Goal: Navigation & Orientation: Find specific page/section

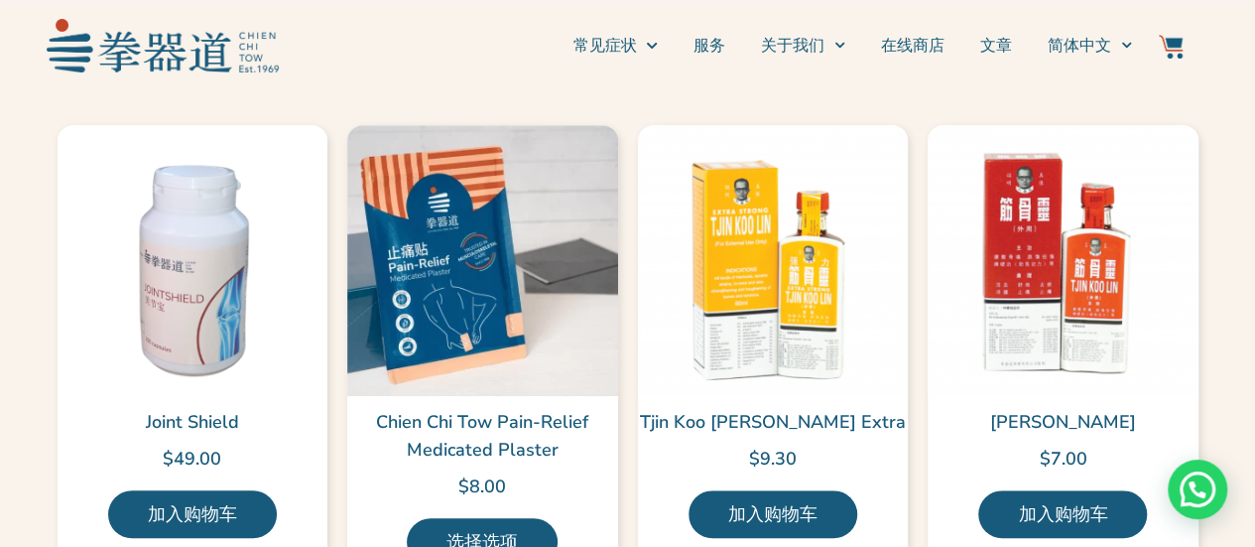
scroll to position [4366, 0]
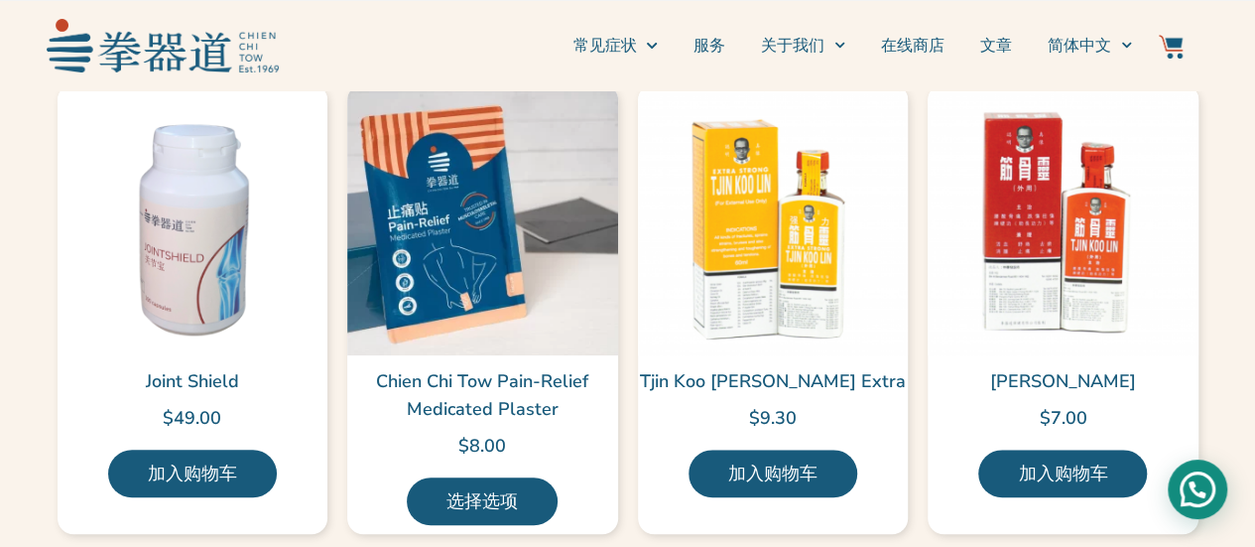
click at [1203, 493] on div "Need help?" at bounding box center [1198, 489] width 60 height 60
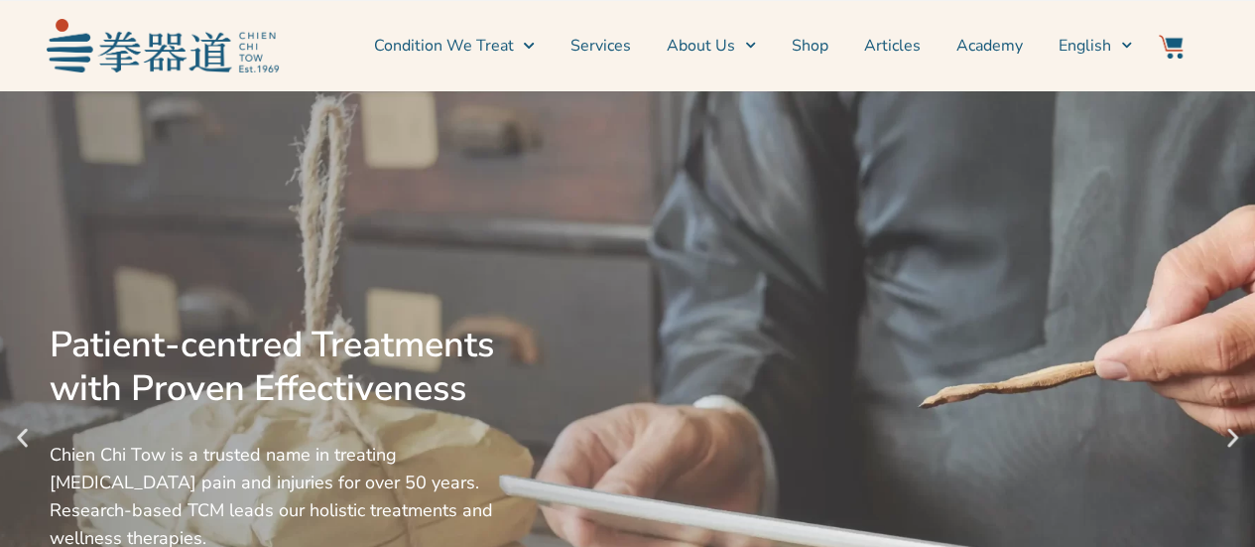
click at [1099, 42] on span "English" at bounding box center [1085, 46] width 53 height 24
click at [1129, 47] on icon "Switch to English" at bounding box center [1126, 45] width 11 height 11
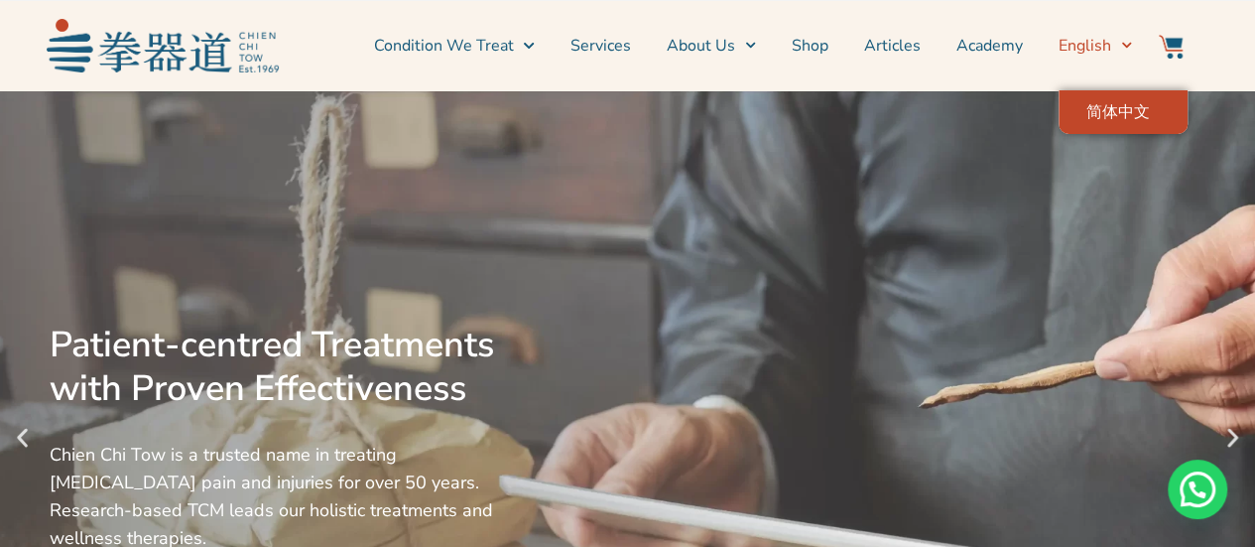
click at [1103, 119] on span "简体中文" at bounding box center [1118, 112] width 64 height 20
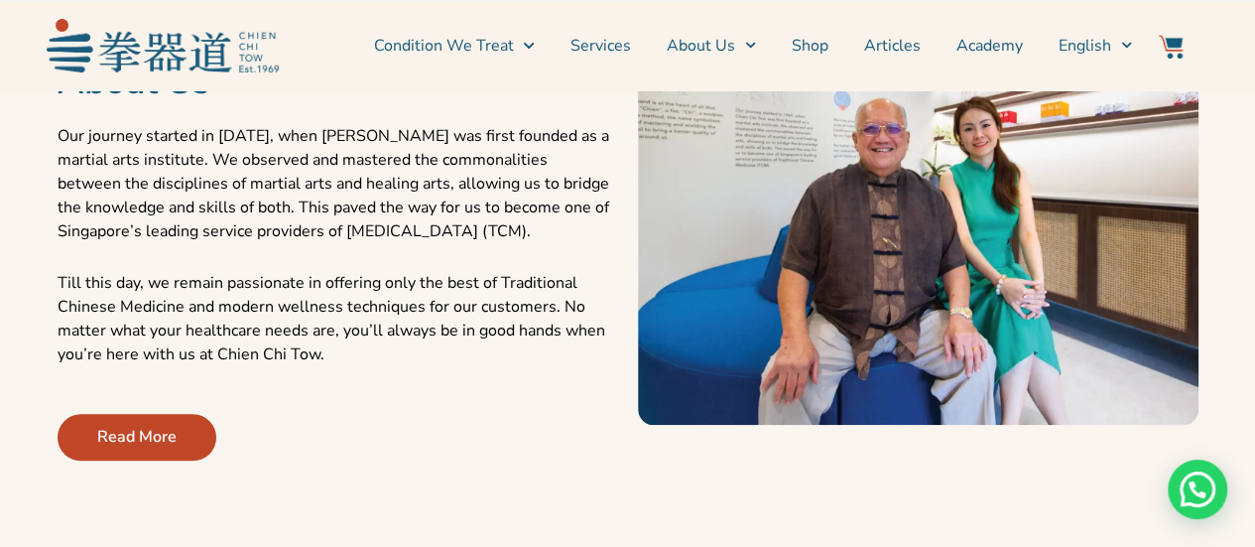
scroll to position [794, 0]
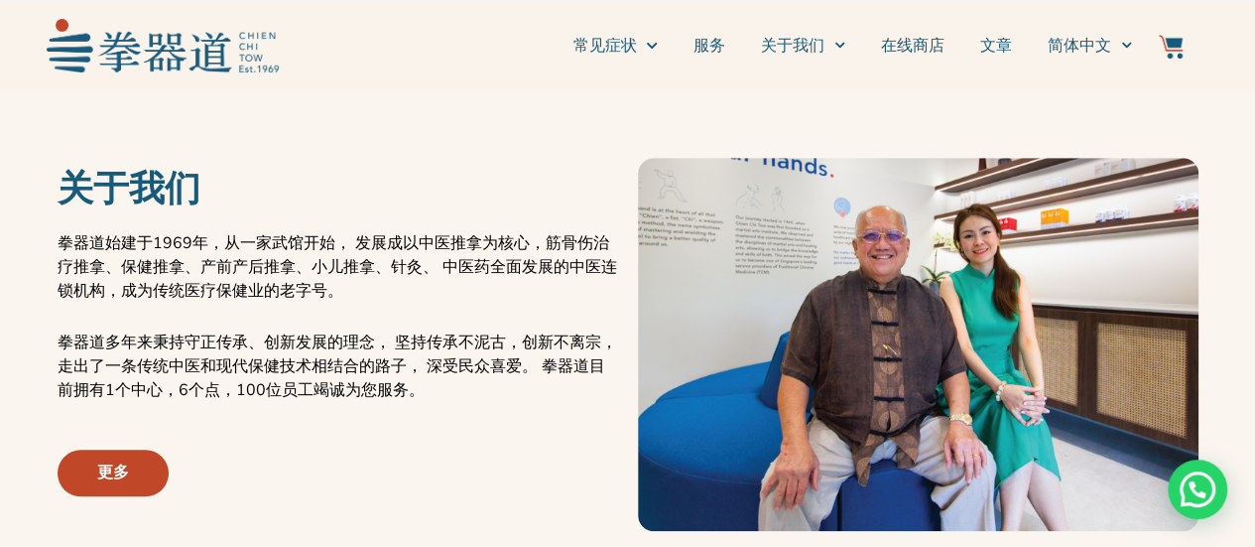
scroll to position [595, 0]
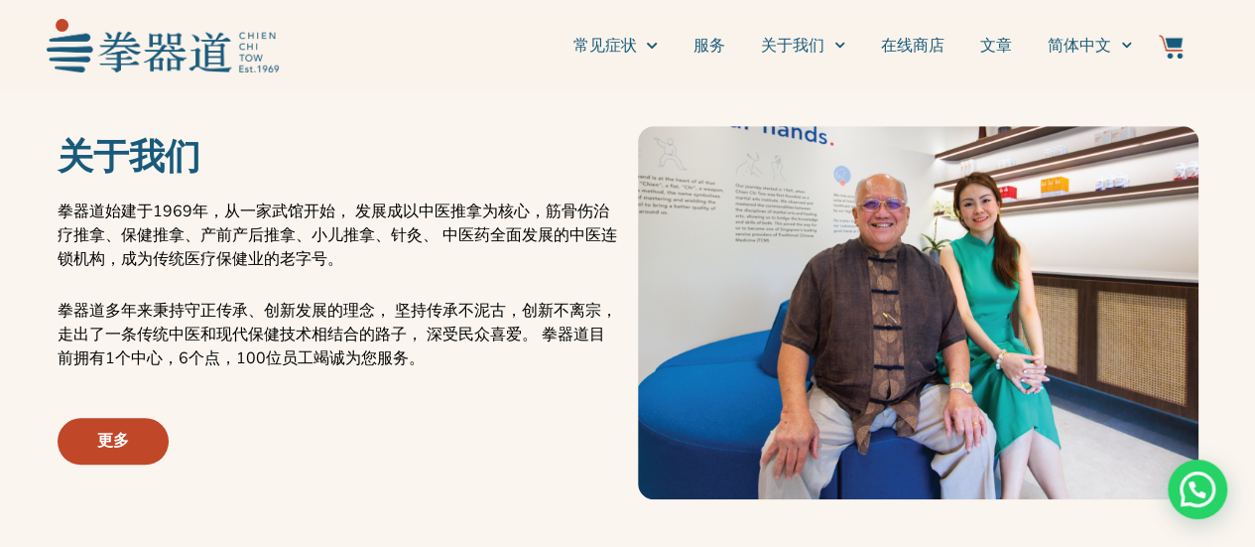
click at [99, 446] on span "更多" at bounding box center [113, 441] width 32 height 24
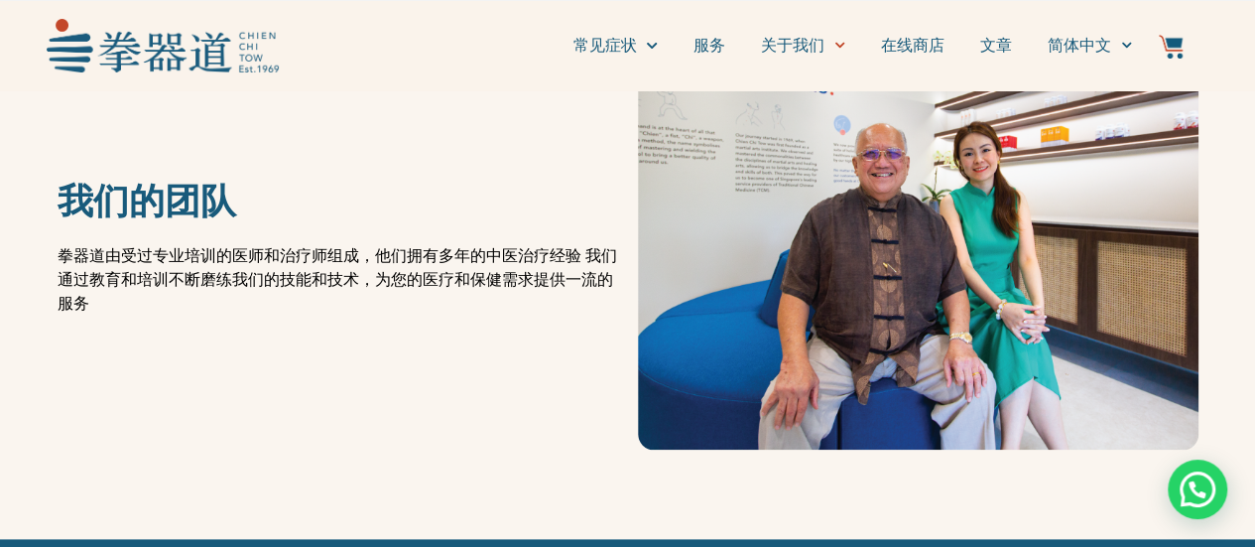
scroll to position [992, 0]
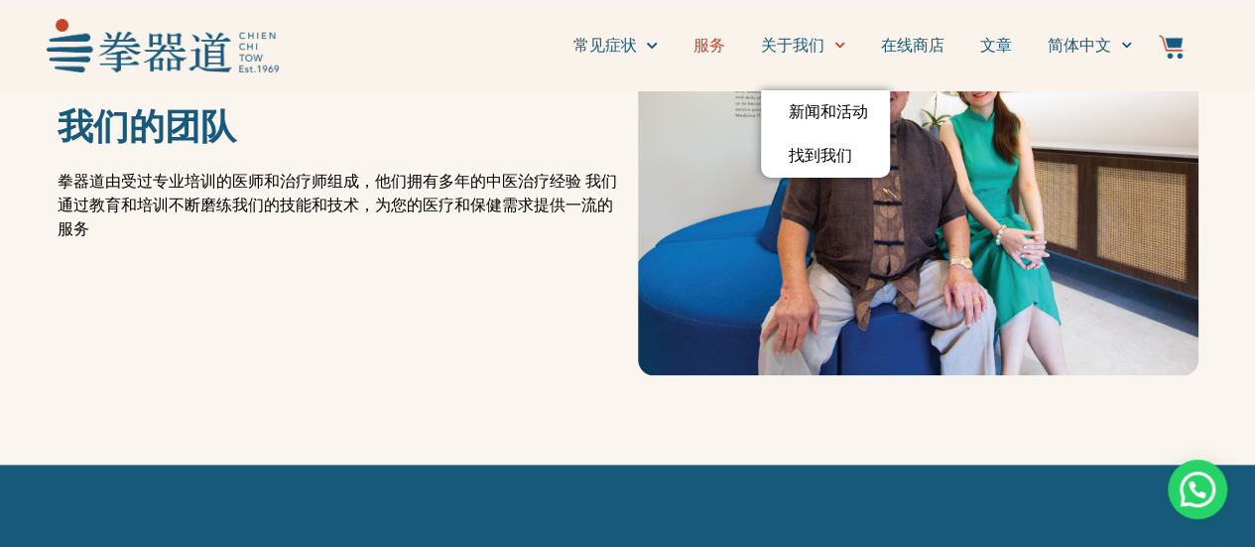
click at [712, 45] on link "服务" at bounding box center [710, 46] width 32 height 50
click at [835, 47] on icon "Menu" at bounding box center [839, 45] width 11 height 11
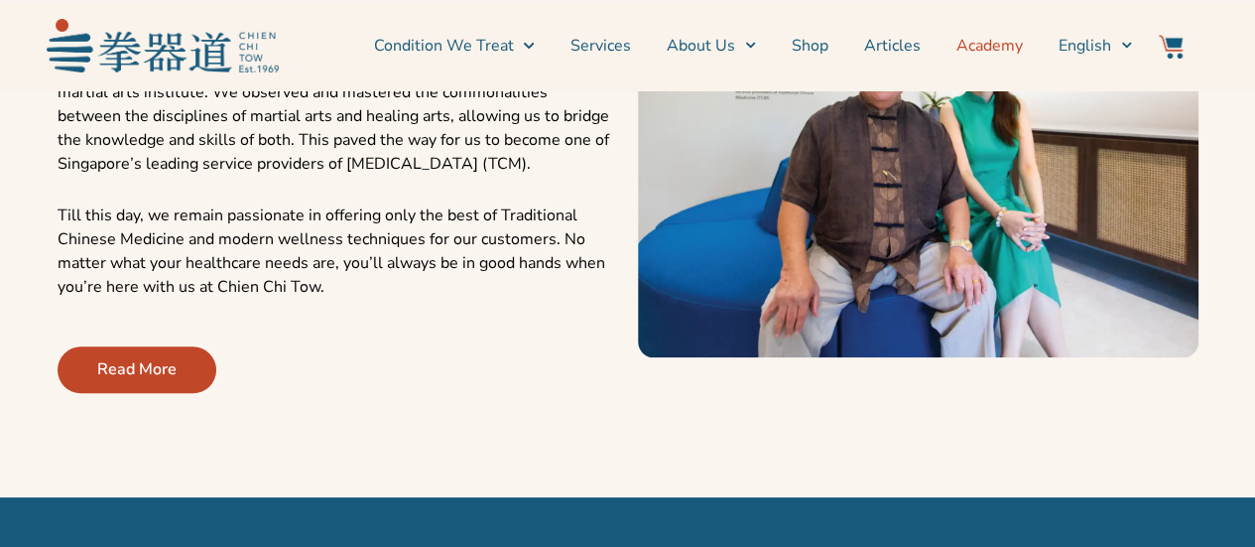
scroll to position [794, 0]
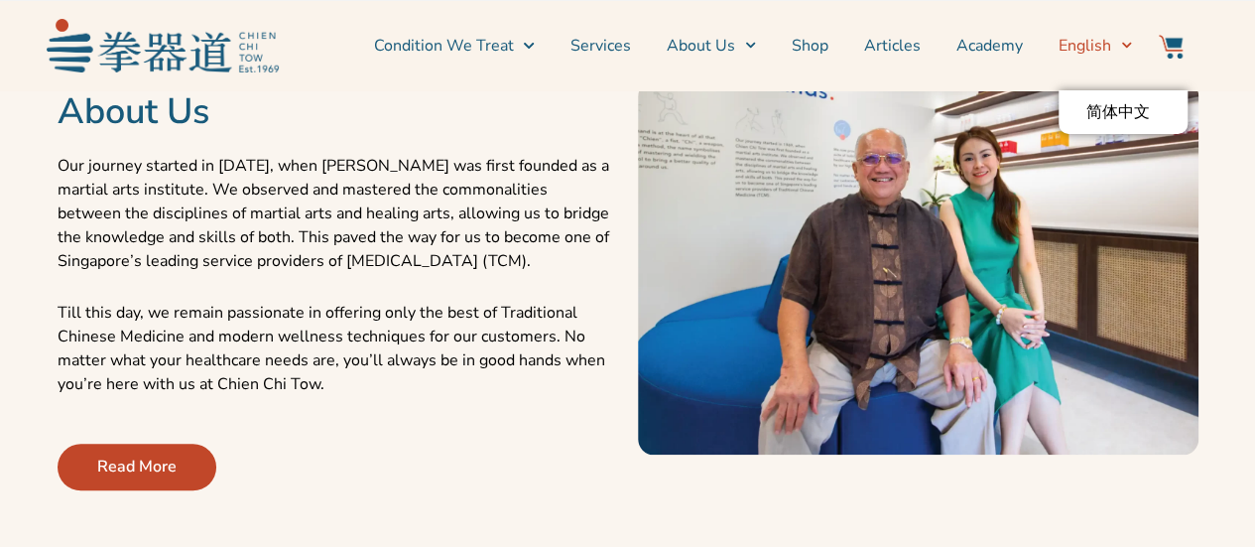
click at [1120, 37] on span "Switch to English" at bounding box center [1121, 45] width 21 height 31
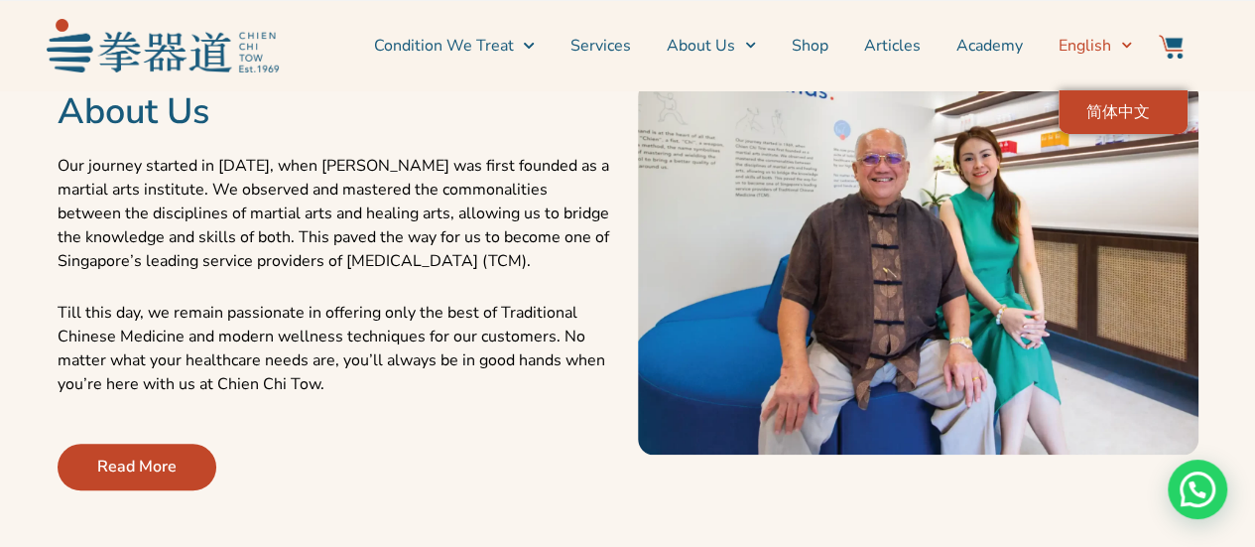
click at [1126, 105] on span "简体中文" at bounding box center [1118, 112] width 64 height 20
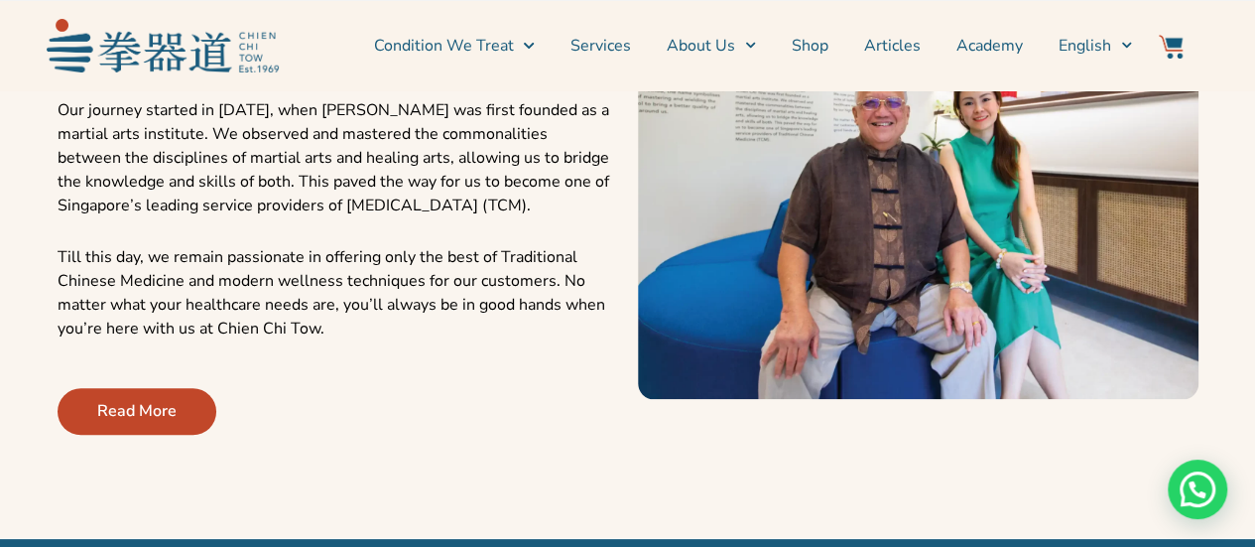
scroll to position [893, 0]
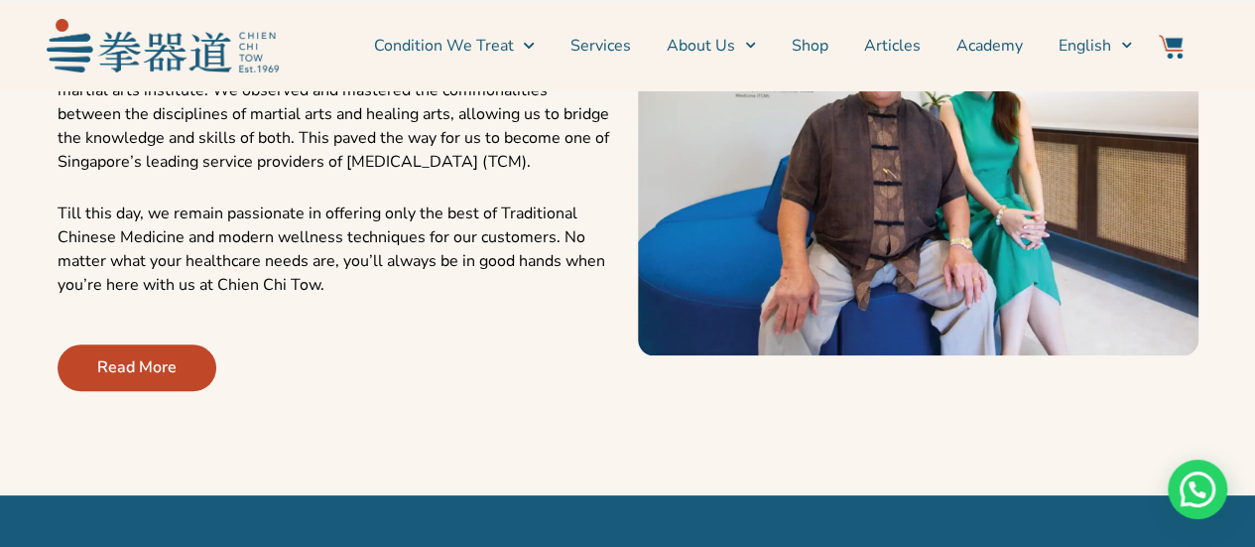
click at [530, 368] on div "Read More" at bounding box center [338, 367] width 561 height 47
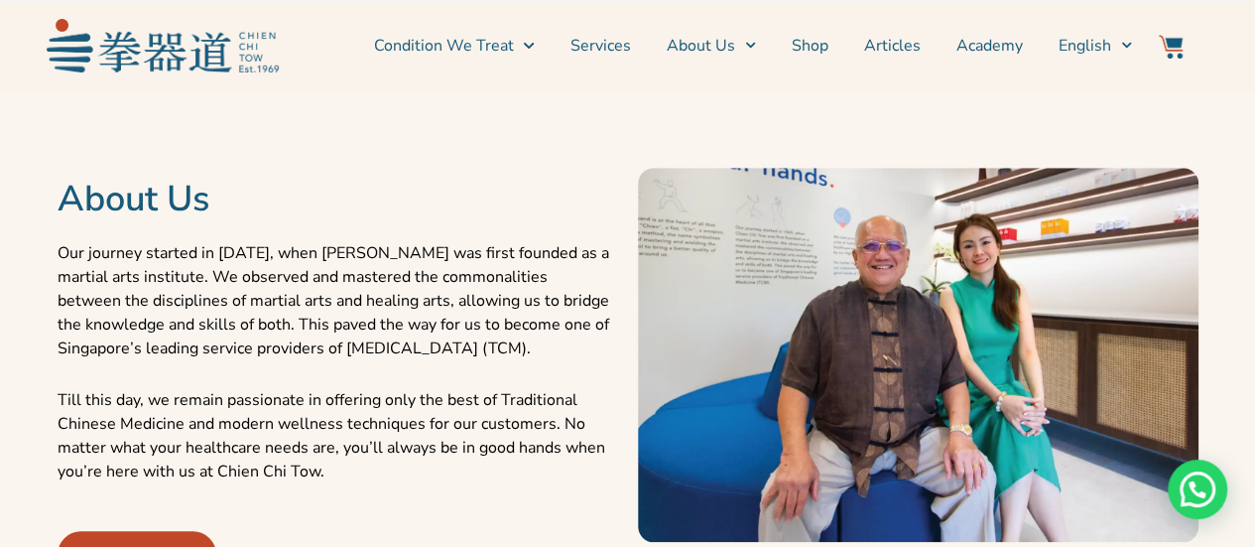
scroll to position [695, 0]
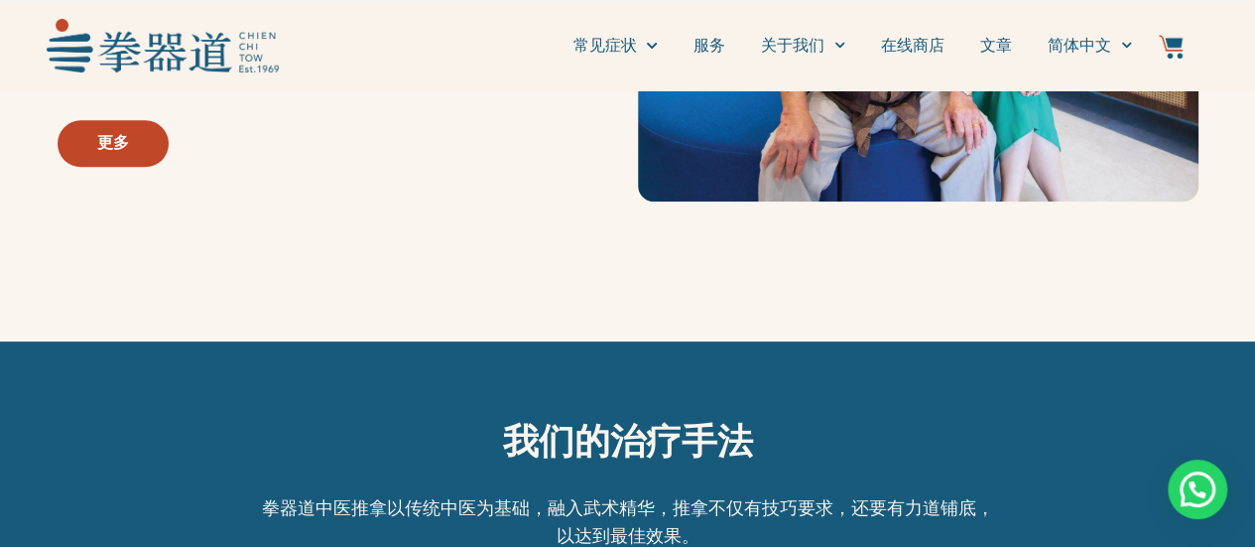
scroll to position [595, 0]
